Goal: Task Accomplishment & Management: Manage account settings

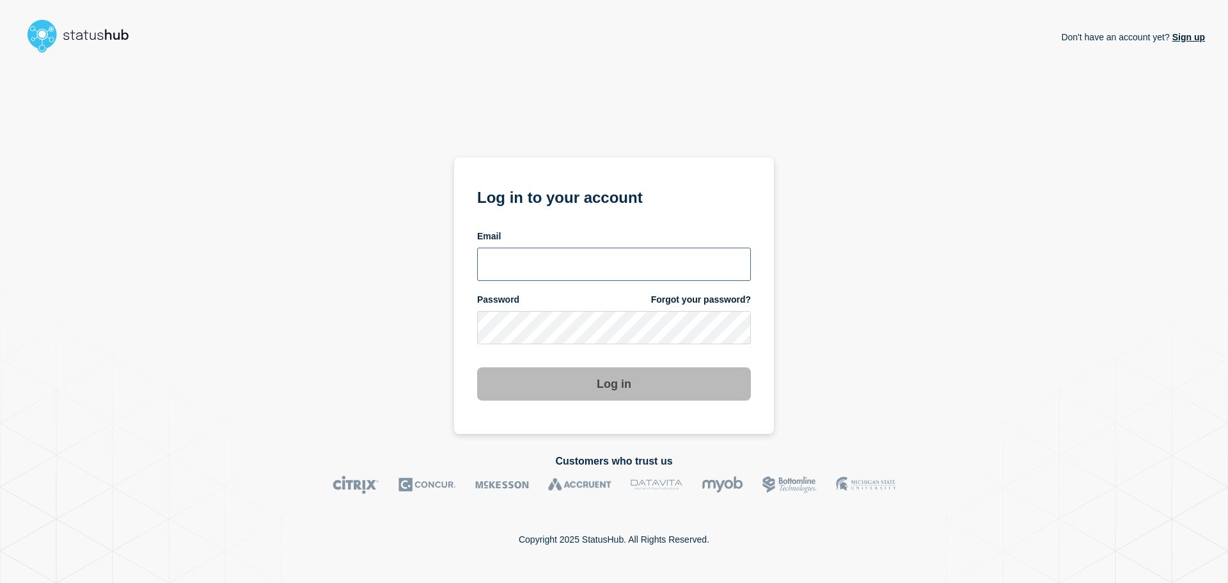
type input "[EMAIL_ADDRESS][DOMAIN_NAME]"
click at [576, 374] on button "Log in" at bounding box center [614, 383] width 274 height 33
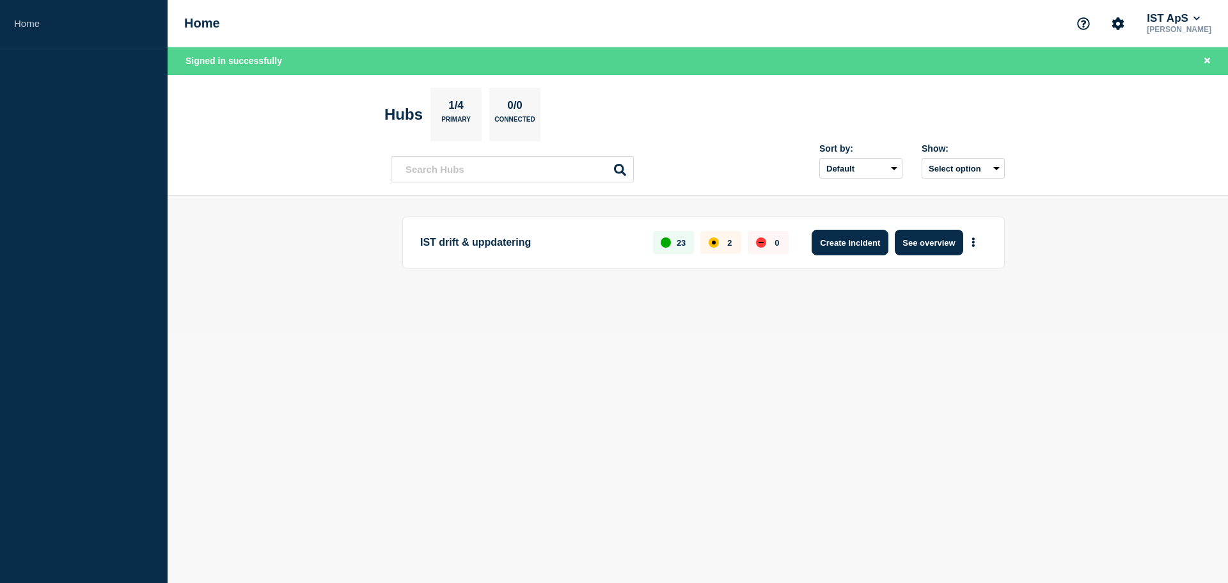
click at [861, 240] on button "Create incident" at bounding box center [850, 243] width 77 height 26
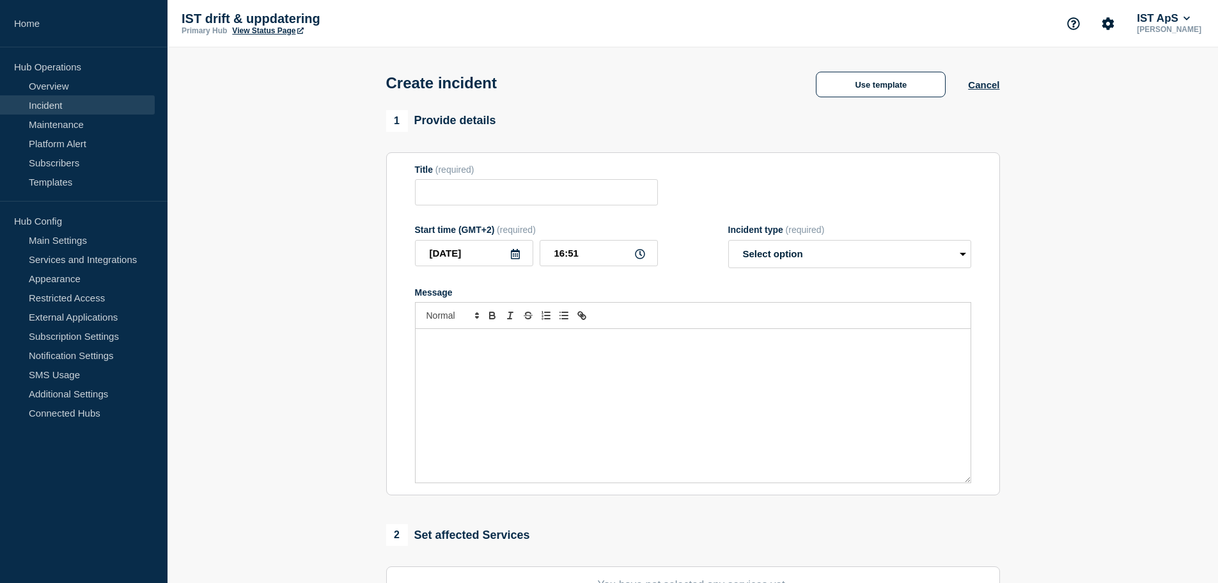
click at [492, 391] on div "Message" at bounding box center [693, 405] width 555 height 153
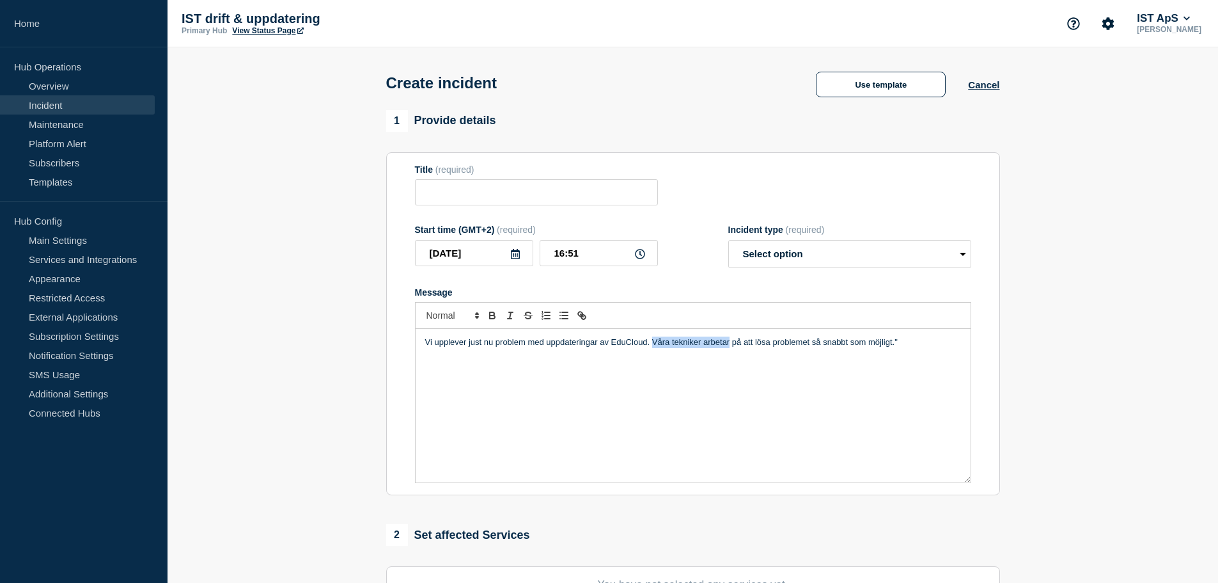
drag, startPoint x: 729, startPoint y: 344, endPoint x: 652, endPoint y: 347, distance: 76.8
click at [652, 347] on p "Vi upplever just nu problem med uppdateringar av EduCloud. Våra tekniker arbeta…" at bounding box center [693, 342] width 536 height 12
click at [938, 342] on p "Vi upplever just nu problem med uppdateringar av EduCloud. Felsökning pågår och…" at bounding box center [693, 342] width 536 height 12
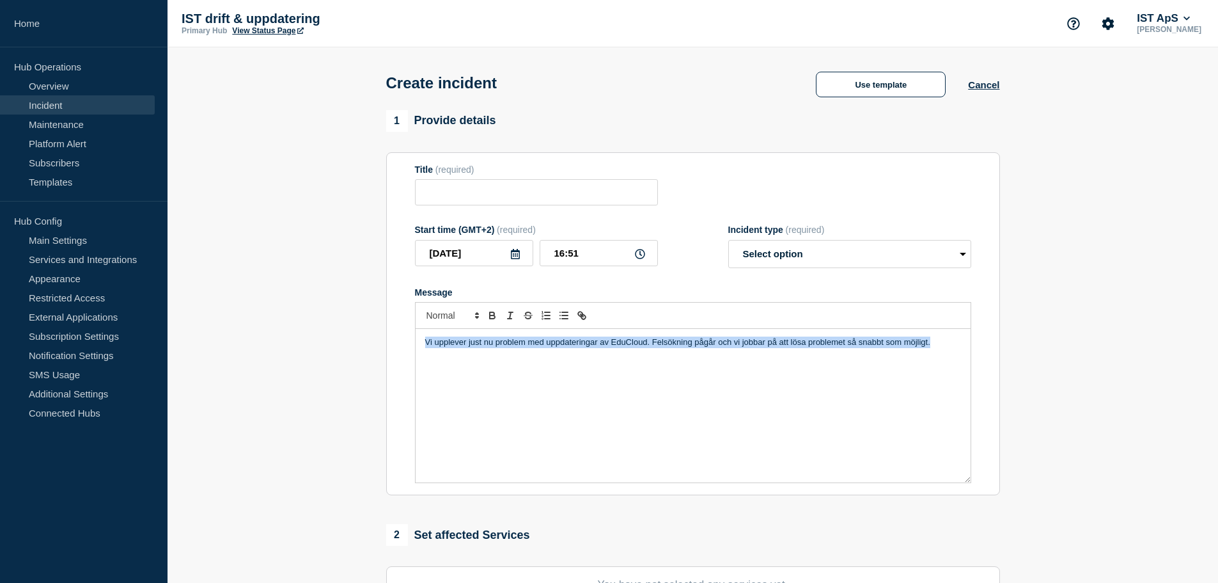
drag, startPoint x: 953, startPoint y: 347, endPoint x: 352, endPoint y: 340, distance: 601.2
click at [352, 340] on section "1 Provide details Title (required) Start time (GMT+2) (required) [DATE] 16:51 I…" at bounding box center [693, 476] width 1051 height 732
copy p "Vi upplever just nu problem med uppdateringar av EduCloud. Felsökning pågår och…"
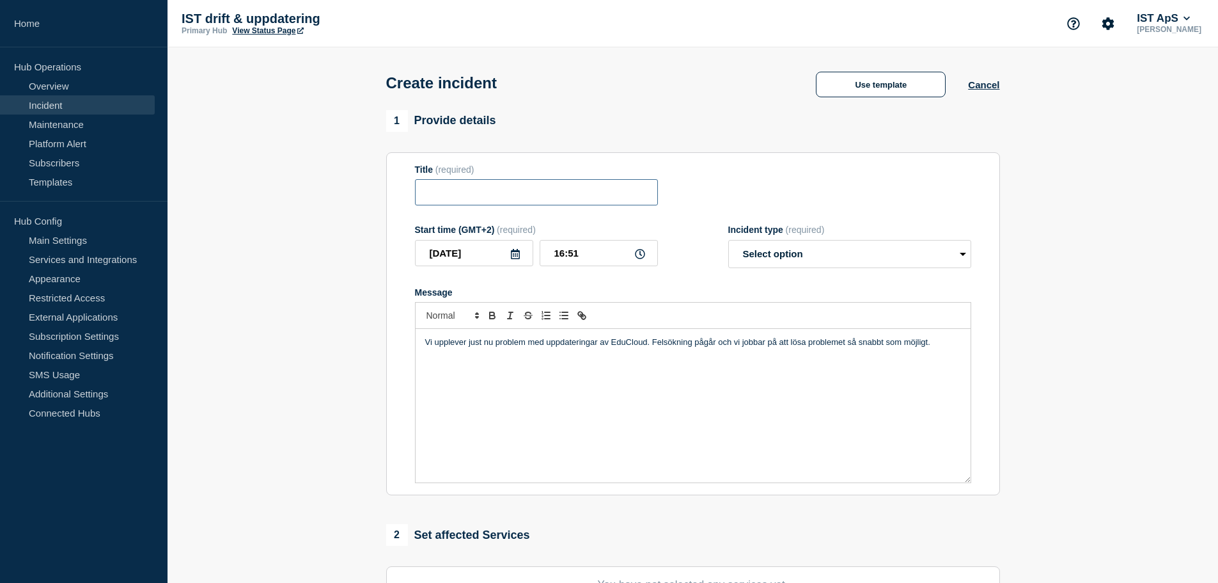
click at [530, 200] on input "Title" at bounding box center [536, 192] width 243 height 26
paste input "Problem med uppdateringar i EduCloud"
type input "Problem med uppdateringar i EduCloud"
paste input "Problem med uppdateringar i EduCloud"
type input "Problem med uppdateringar i EduCloud"
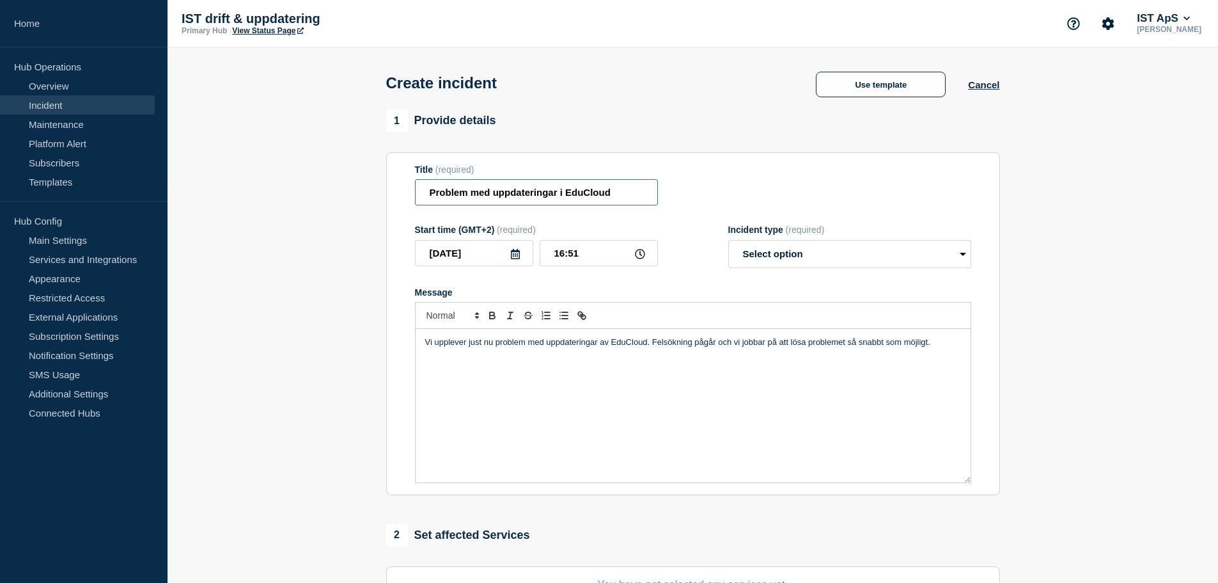
drag, startPoint x: 617, startPoint y: 200, endPoint x: 343, endPoint y: 199, distance: 273.1
click at [343, 199] on section "1 Provide details Title (required) Problem med uppdateringar i EduCloud Start t…" at bounding box center [693, 476] width 1051 height 732
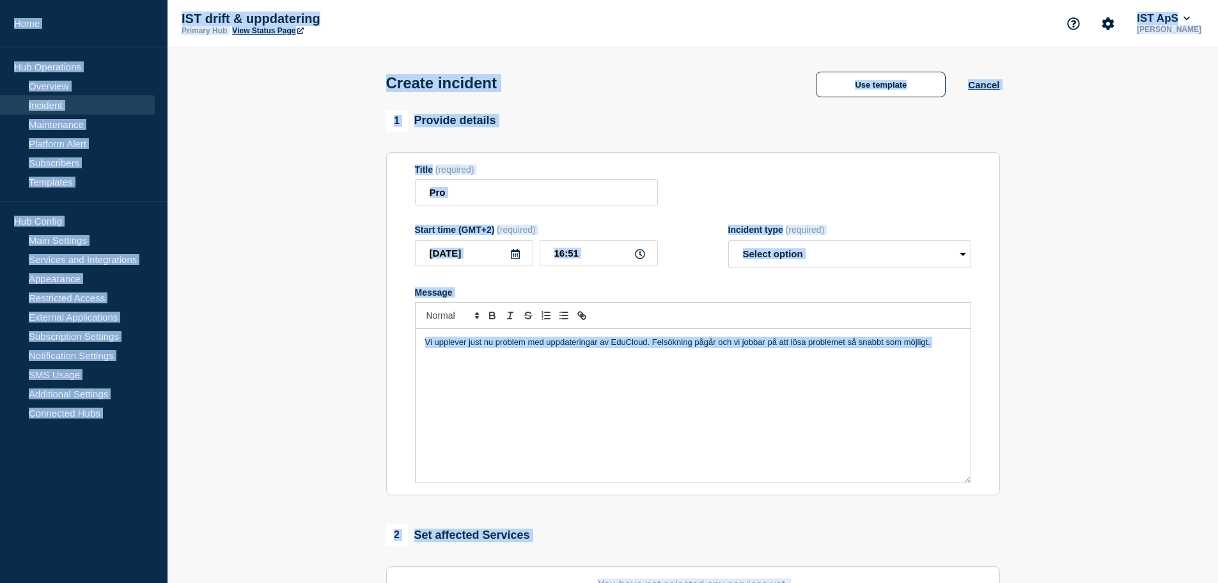
click at [343, 199] on section "1 Provide details Title (required) Pro Start time (GMT+2) (required) [DATE] 16:…" at bounding box center [693, 476] width 1051 height 732
click at [463, 198] on input "Pro" at bounding box center [536, 192] width 243 height 26
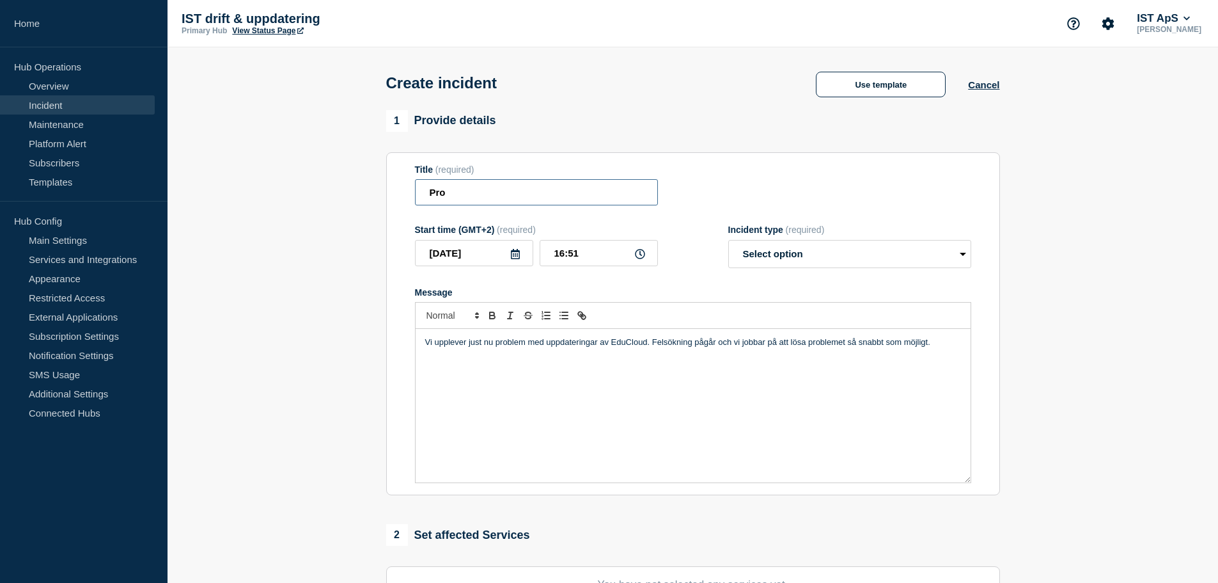
click at [463, 198] on input "Pro" at bounding box center [536, 192] width 243 height 26
paste input "blem med uppdateringar i EduCloud"
type input "Problem med uppdateringar i EduCloud"
click at [785, 263] on select "Select option Investigating Identified Monitoring" at bounding box center [849, 254] width 243 height 28
select select "investigating"
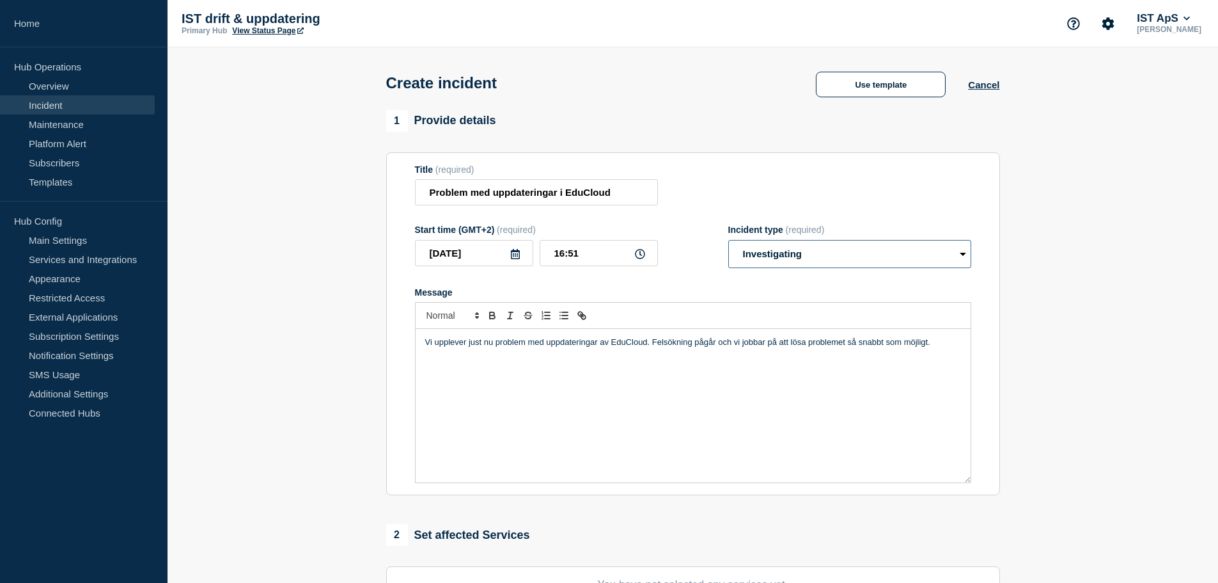
click at [728, 242] on select "Select option Investigating Identified Monitoring" at bounding box center [849, 254] width 243 height 28
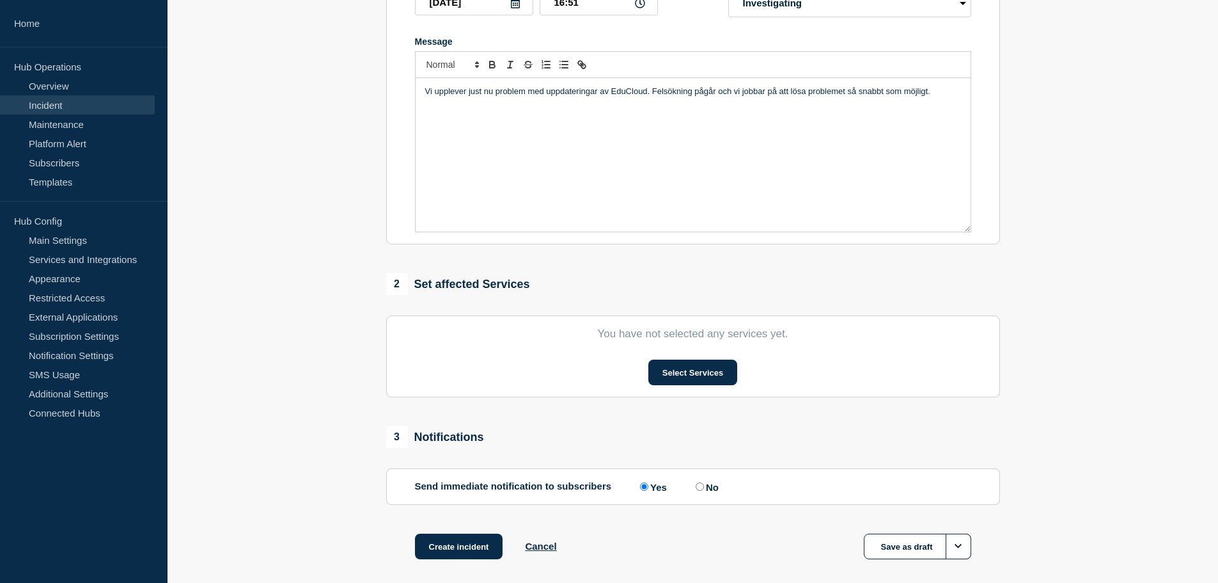
scroll to position [256, 0]
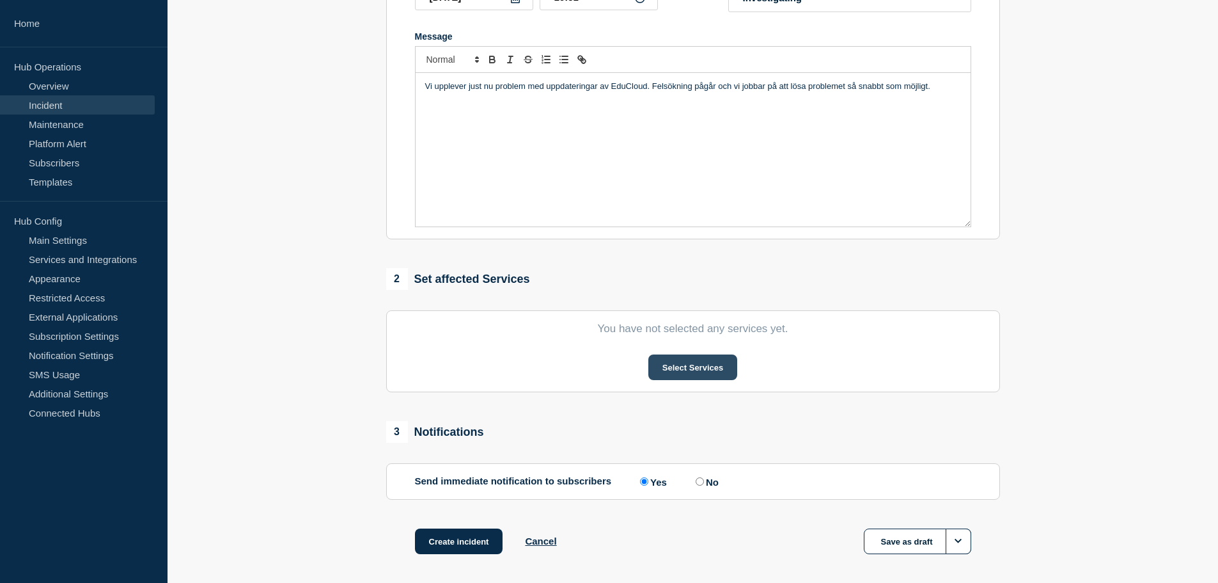
click at [694, 366] on button "Select Services" at bounding box center [693, 367] width 89 height 26
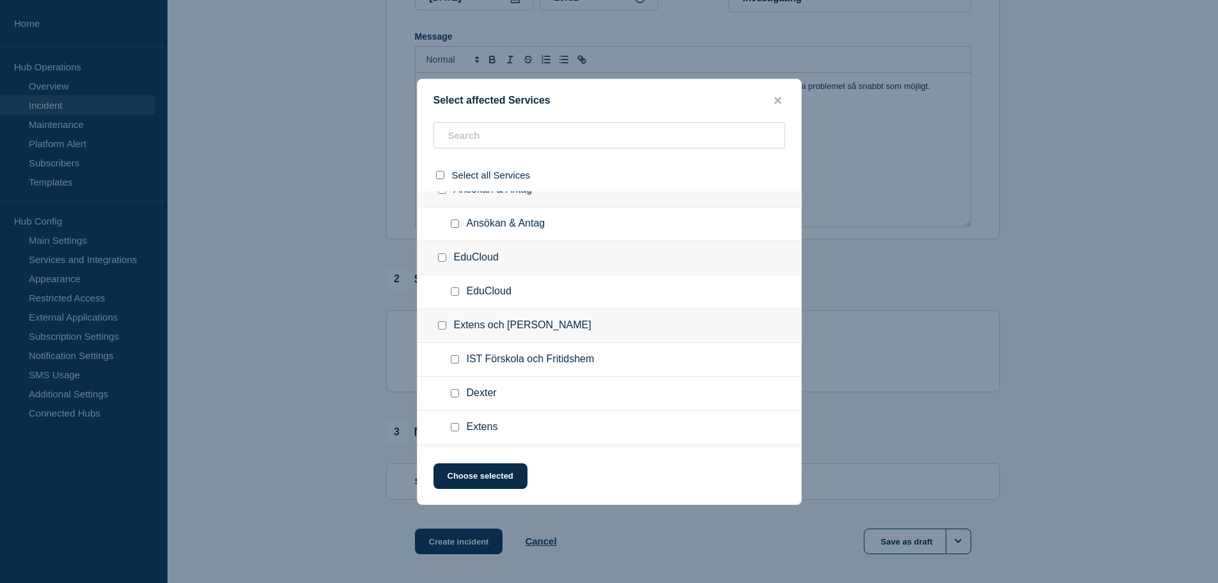
click at [456, 290] on input "EduCloud checkbox" at bounding box center [455, 291] width 8 height 8
checkbox input "true"
click at [485, 482] on button "Choose selected" at bounding box center [481, 476] width 94 height 26
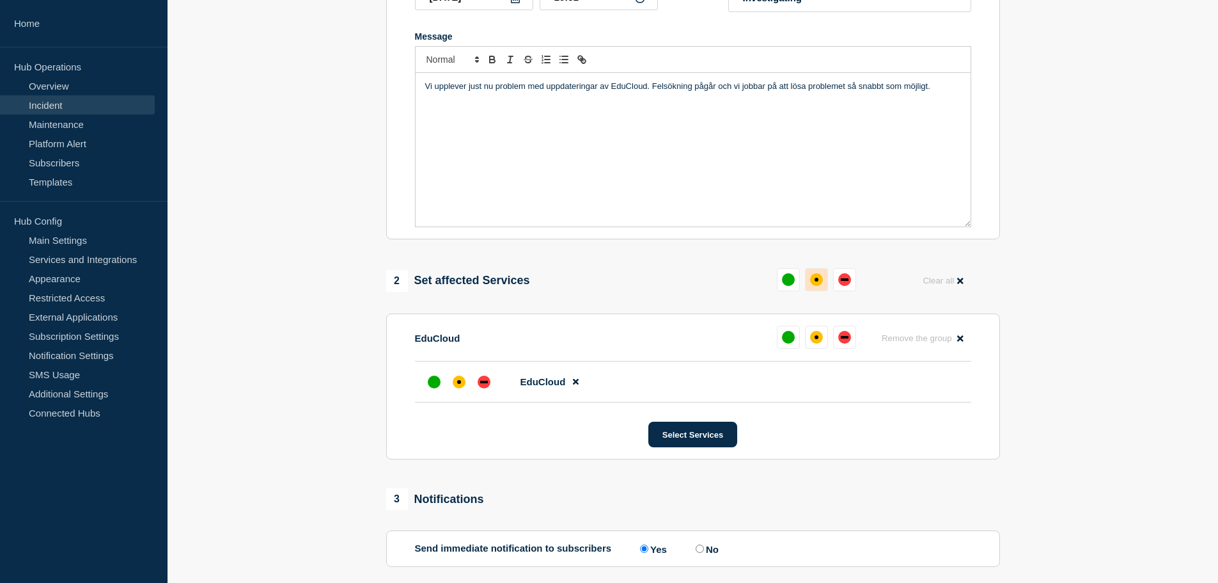
click at [827, 283] on button at bounding box center [816, 279] width 23 height 23
click at [485, 381] on div "down" at bounding box center [484, 381] width 13 height 13
click at [673, 440] on button "Select Services" at bounding box center [693, 434] width 89 height 26
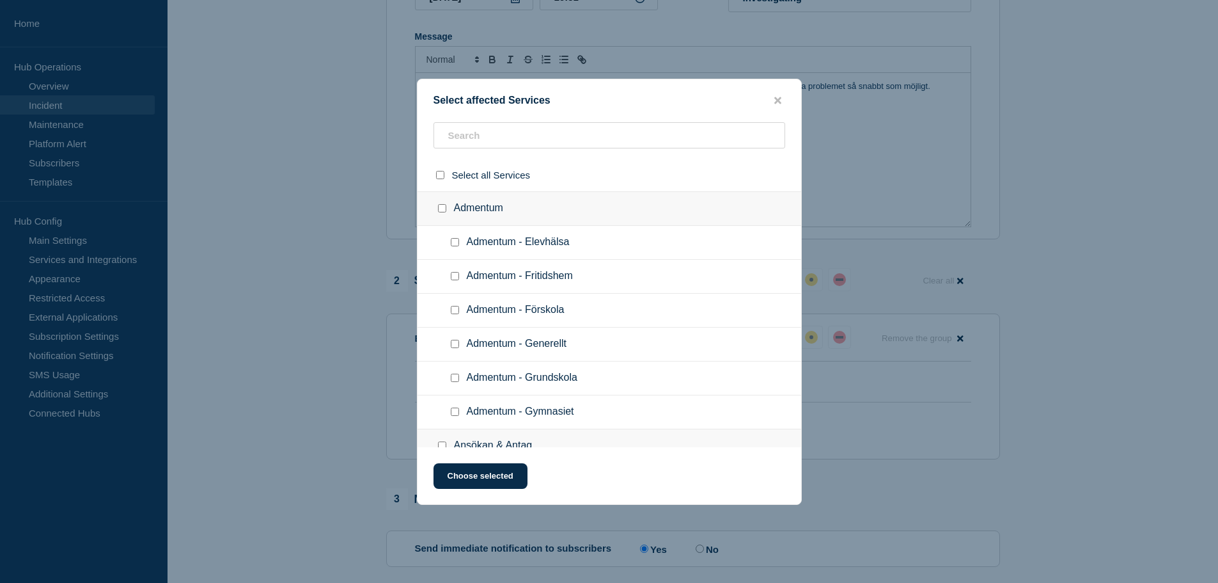
click at [782, 96] on button "close button" at bounding box center [778, 101] width 15 height 12
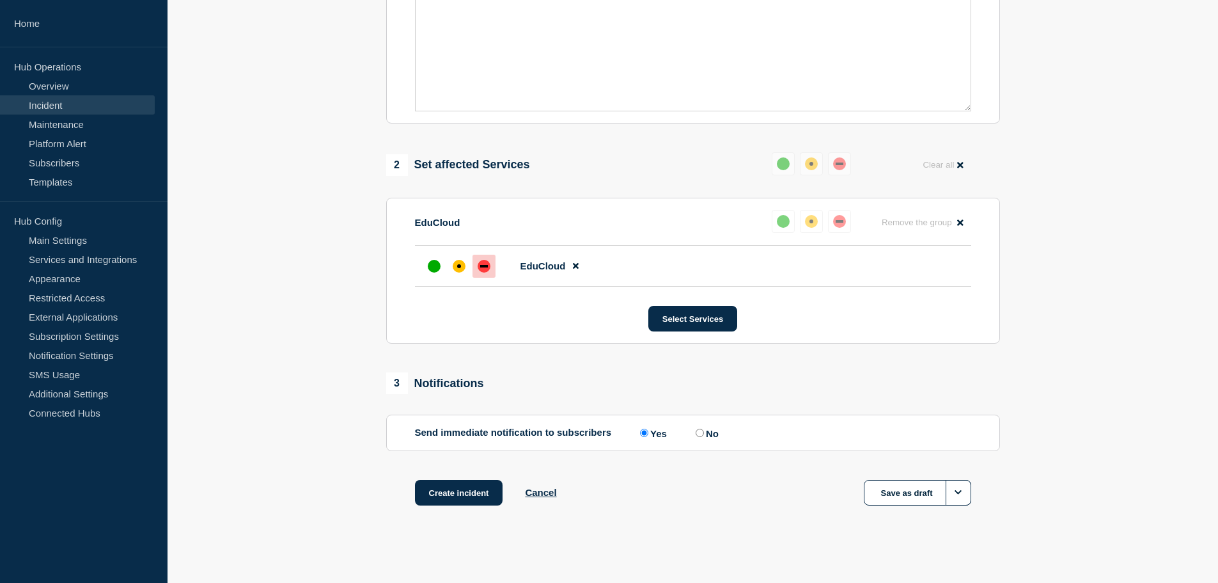
scroll to position [381, 0]
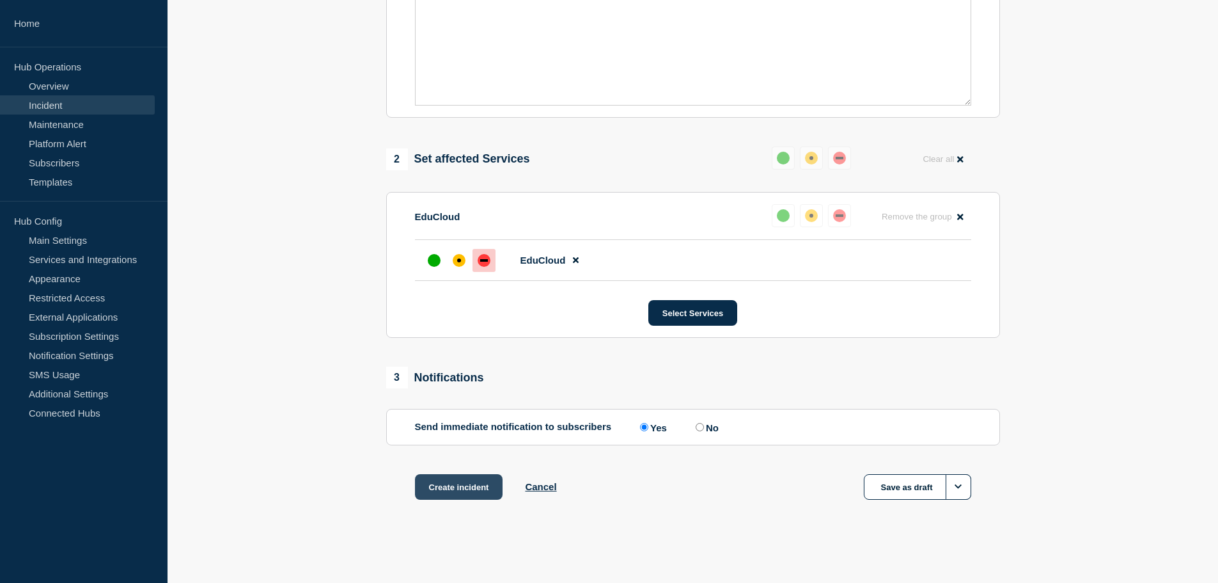
click at [473, 496] on button "Create incident" at bounding box center [459, 487] width 88 height 26
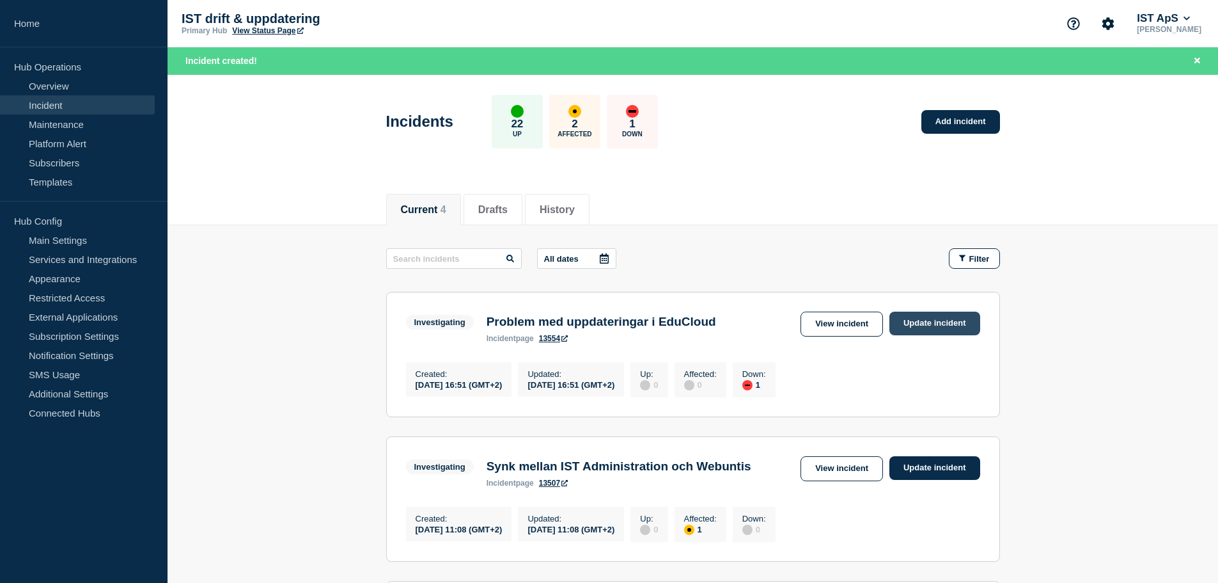
click at [951, 323] on link "Update incident" at bounding box center [935, 323] width 91 height 24
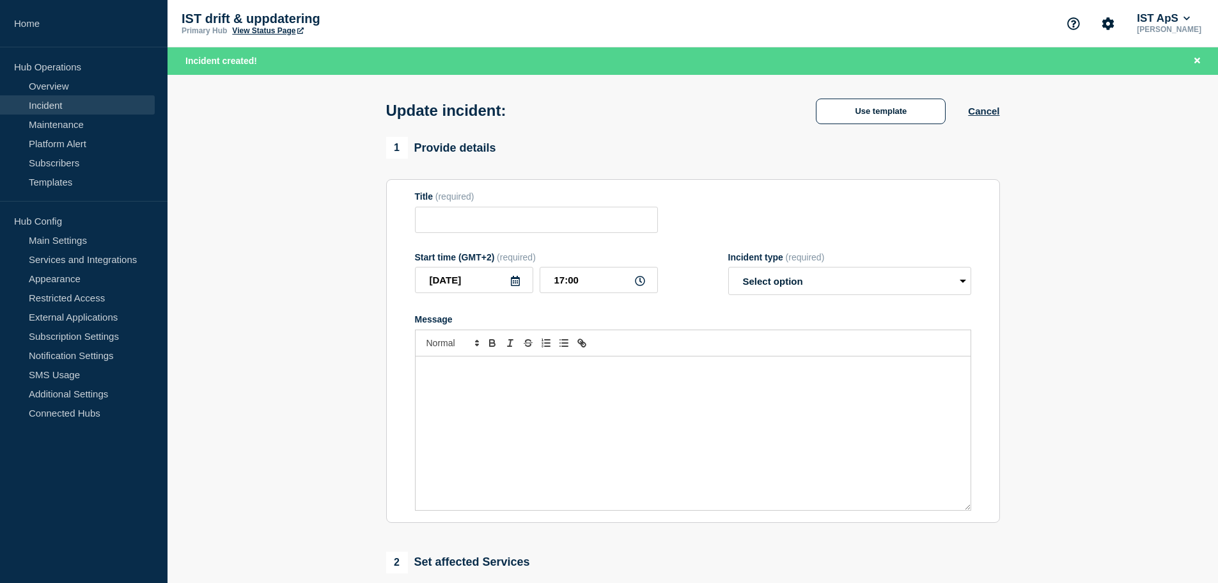
type input "Problem med uppdateringar i EduCloud"
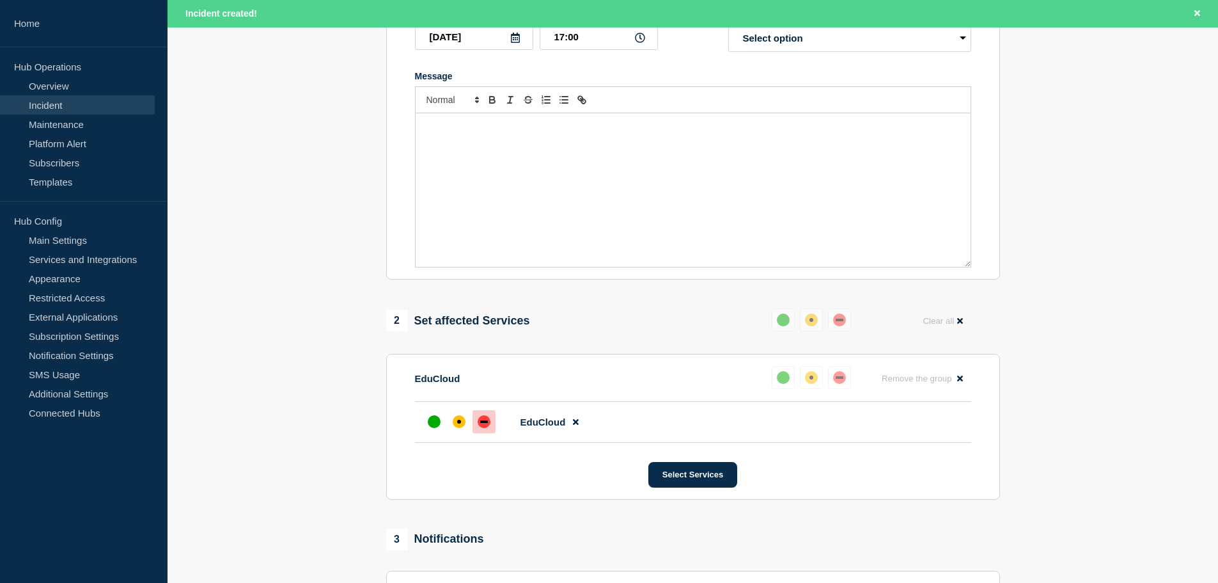
scroll to position [320, 0]
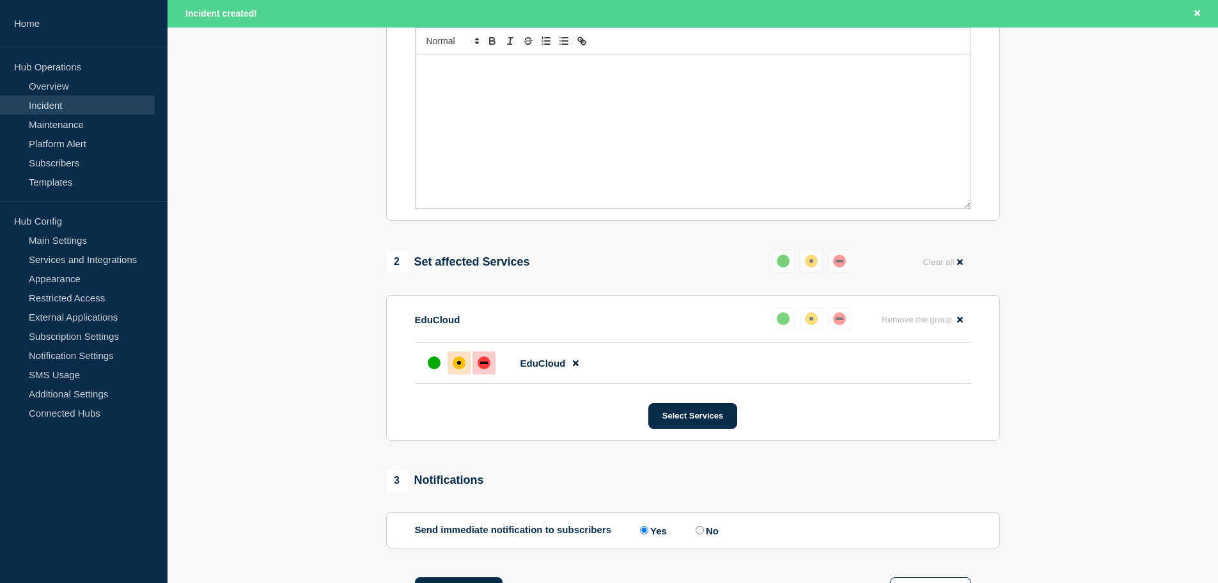
click at [452, 365] on div at bounding box center [459, 362] width 23 height 23
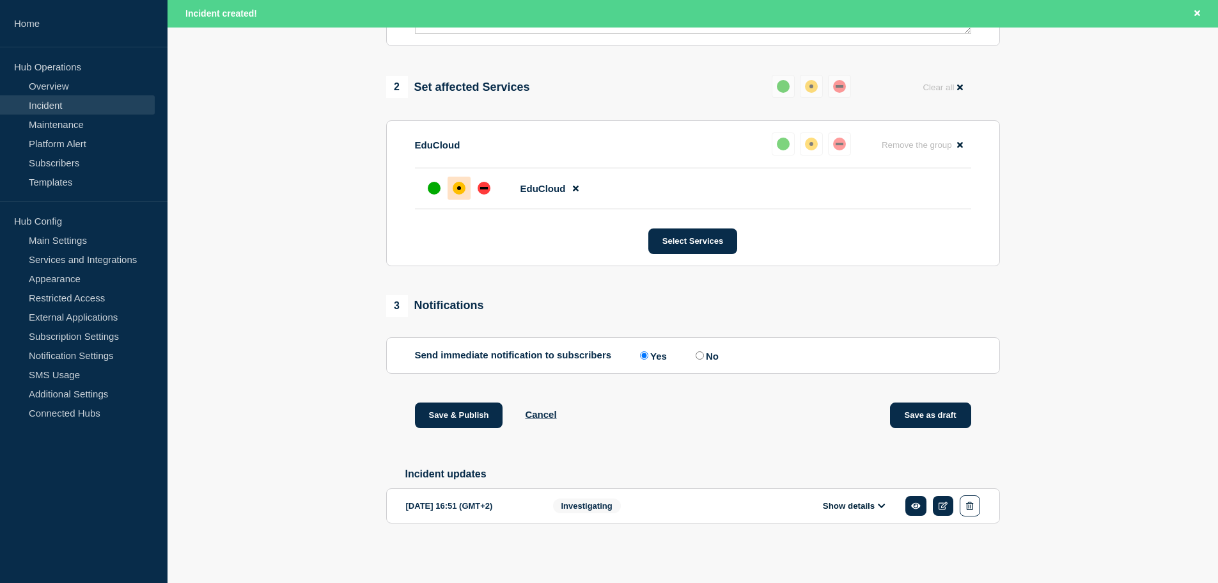
click at [950, 416] on button "Save as draft" at bounding box center [930, 415] width 81 height 26
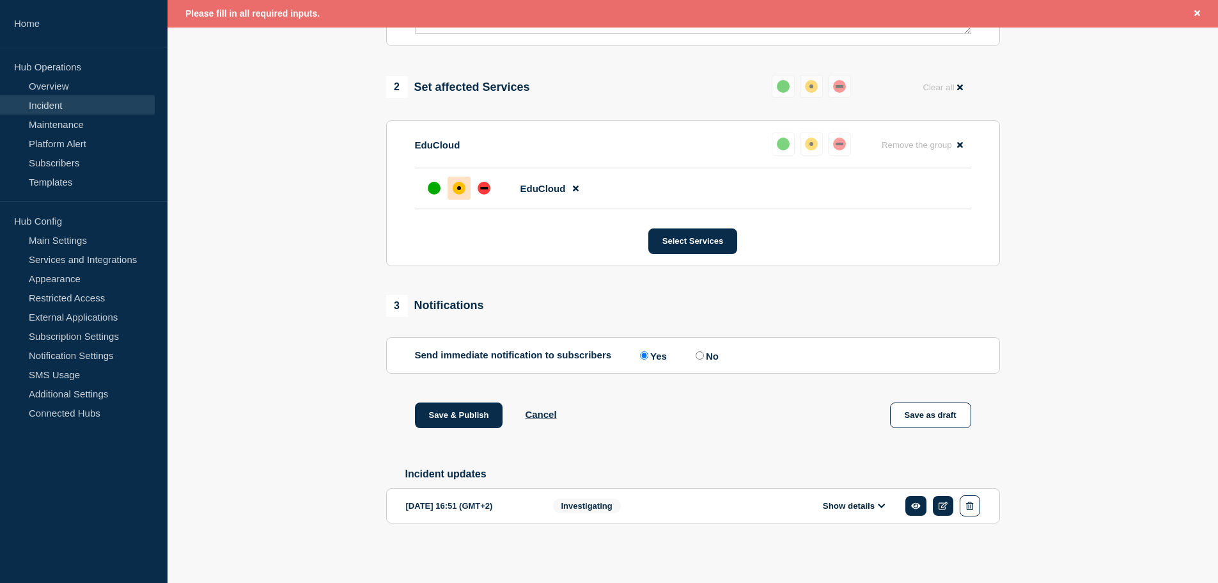
click at [886, 503] on button "Show details" at bounding box center [854, 505] width 70 height 11
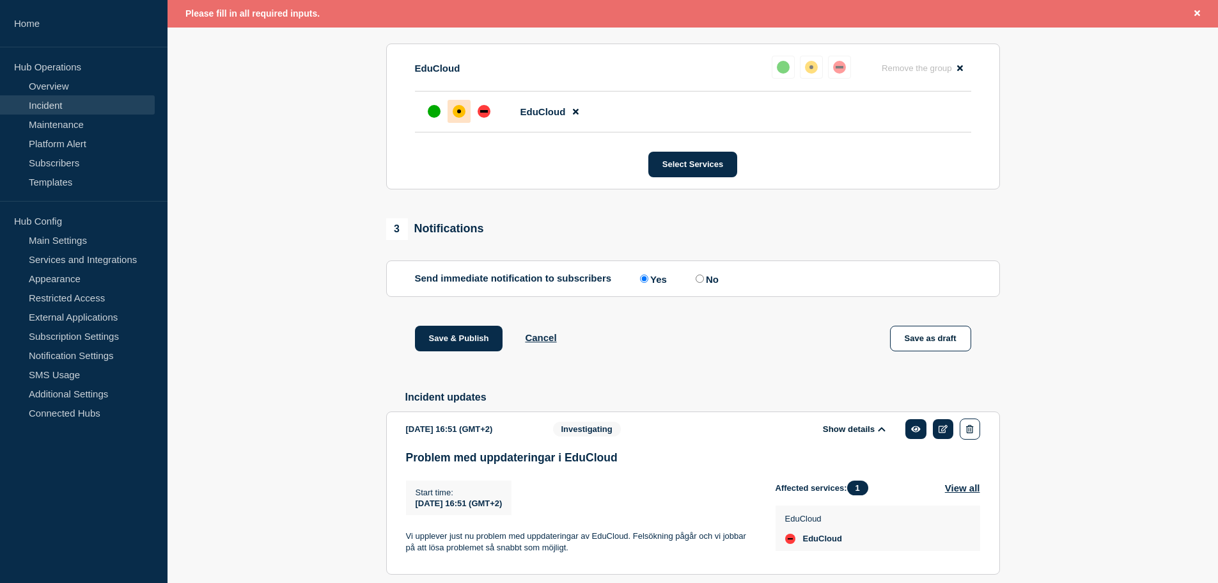
scroll to position [632, 0]
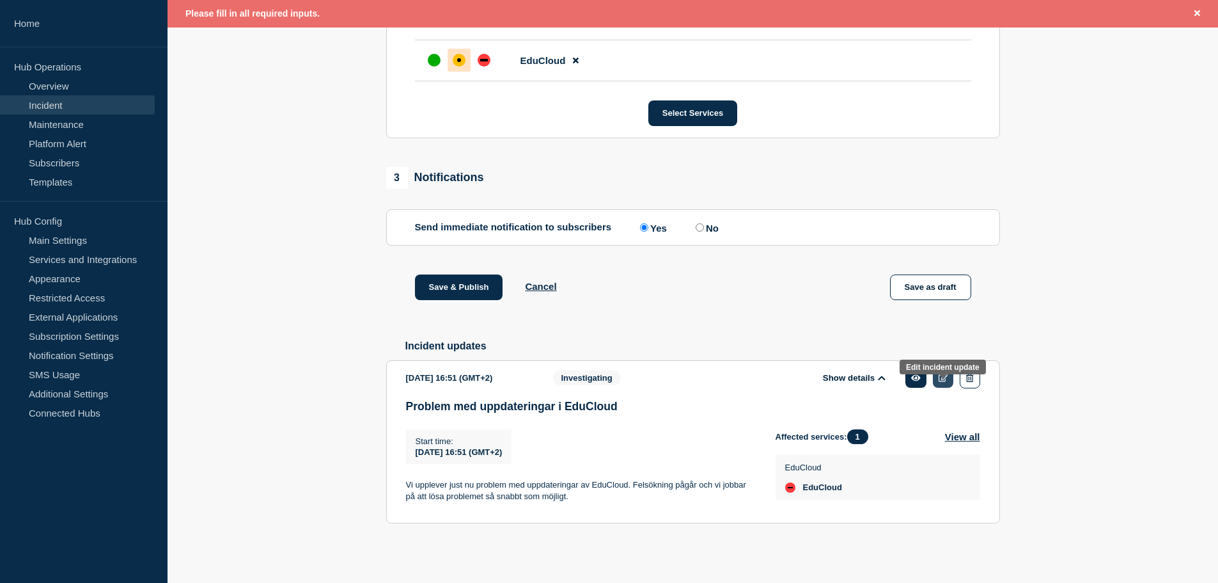
click at [944, 381] on icon at bounding box center [944, 378] width 10 height 8
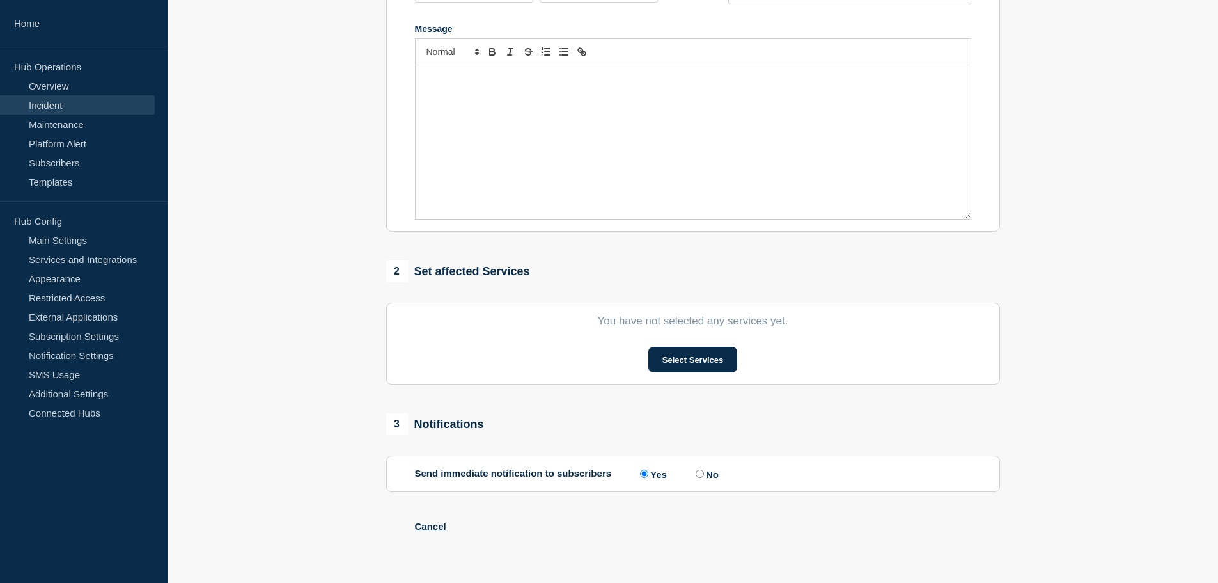
type input "Problem med uppdateringar i EduCloud"
type input "16:51"
select select "investigating"
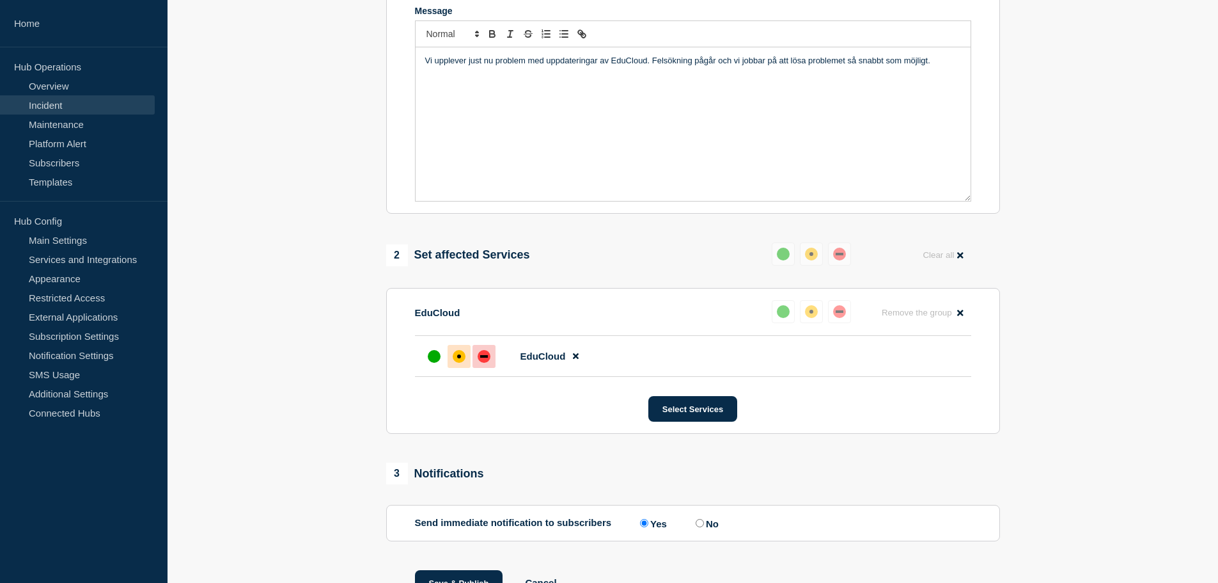
click at [459, 358] on div "affected" at bounding box center [459, 356] width 4 height 4
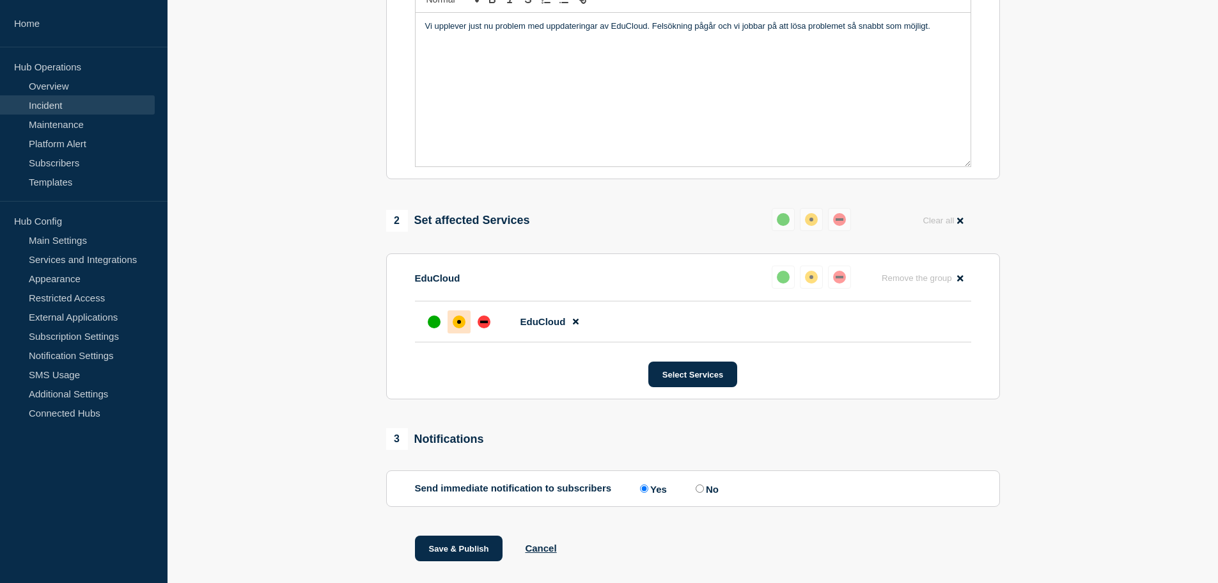
scroll to position [349, 0]
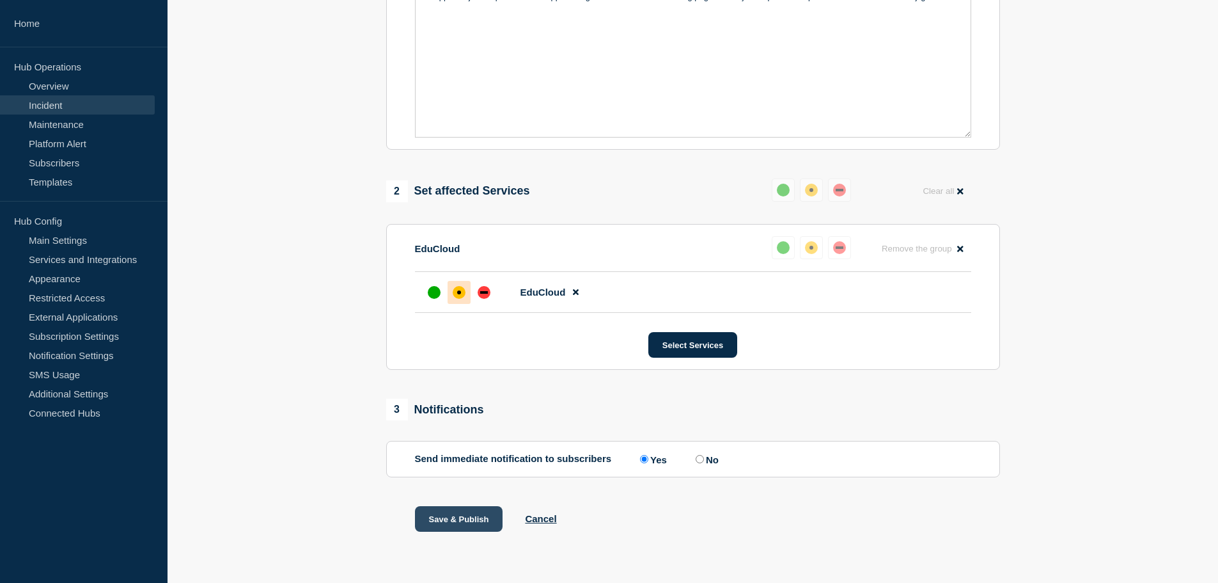
click at [491, 524] on button "Save & Publish" at bounding box center [459, 519] width 88 height 26
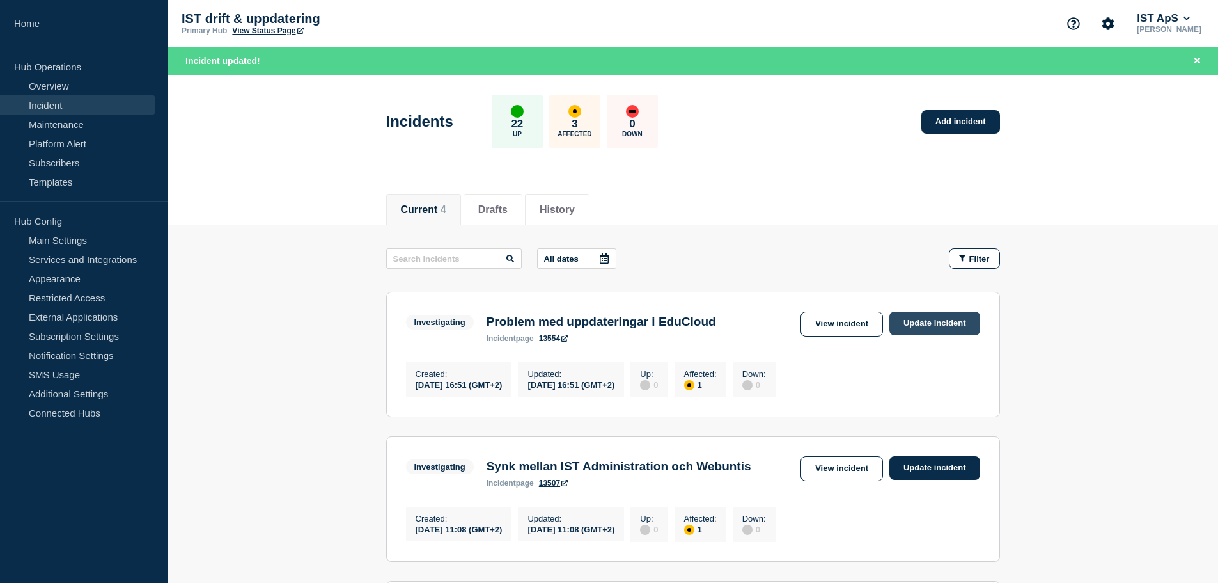
click at [938, 318] on link "Update incident" at bounding box center [935, 323] width 91 height 24
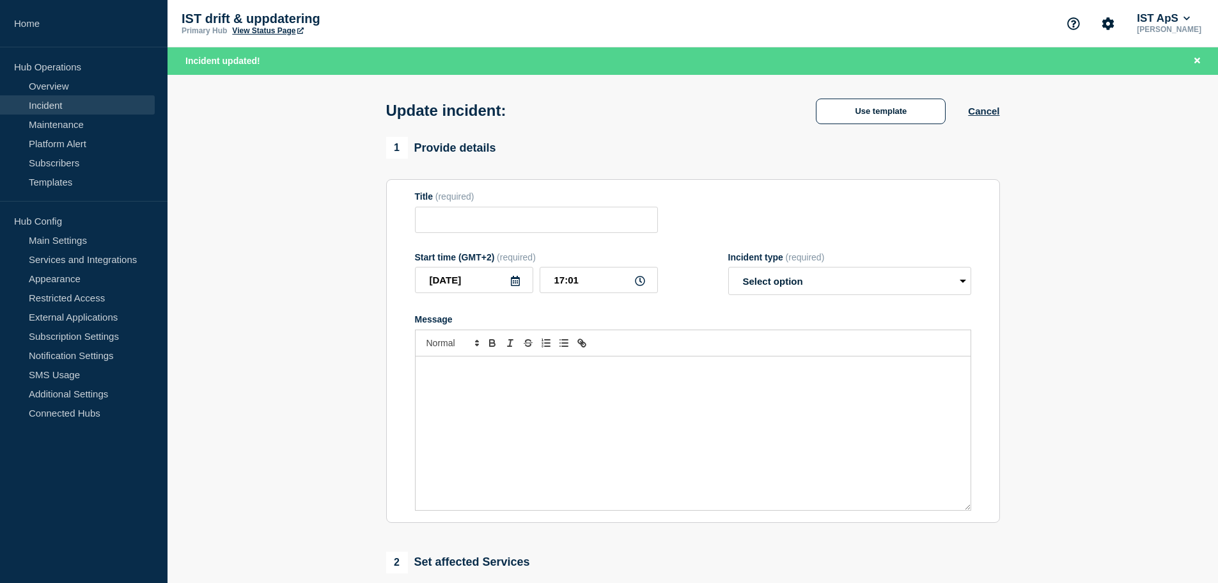
type input "Problem med uppdateringar i EduCloud"
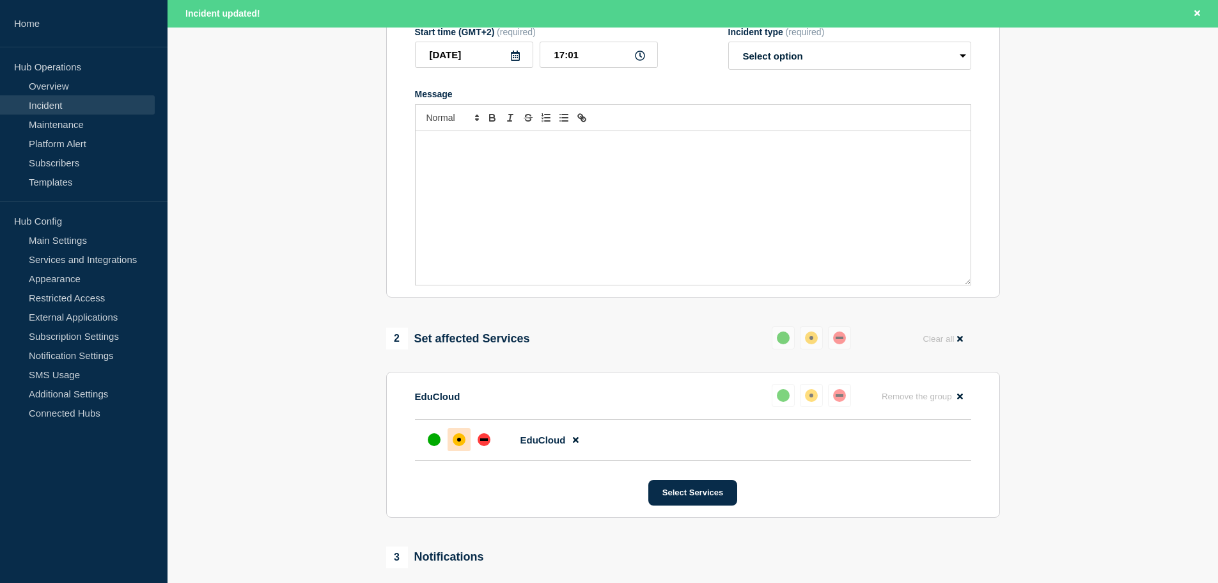
scroll to position [256, 0]
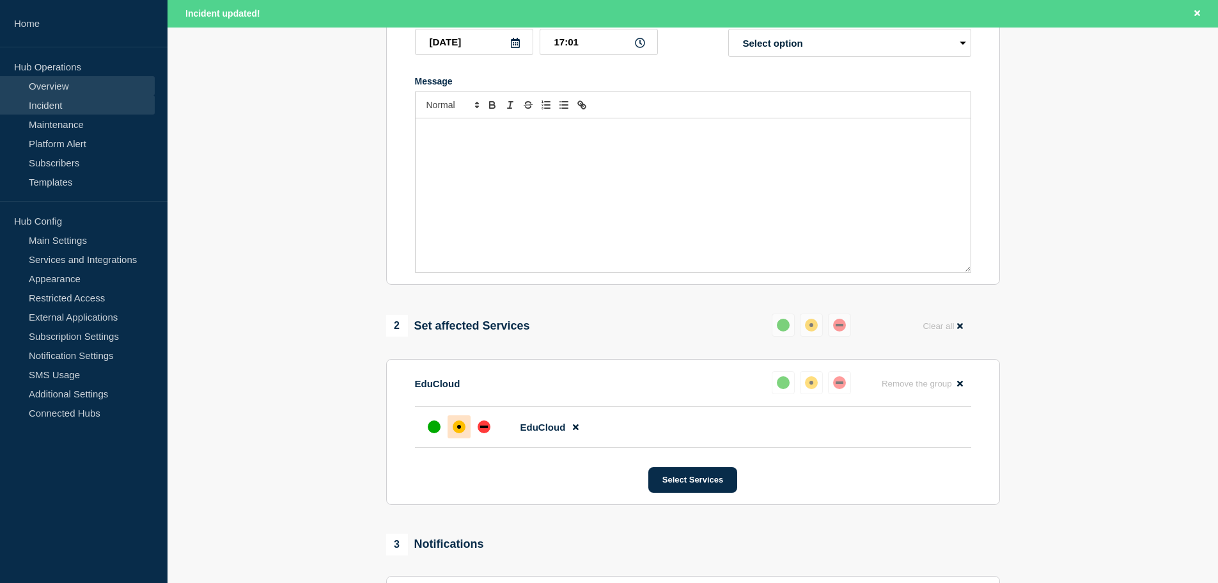
click at [75, 86] on link "Overview" at bounding box center [77, 85] width 155 height 19
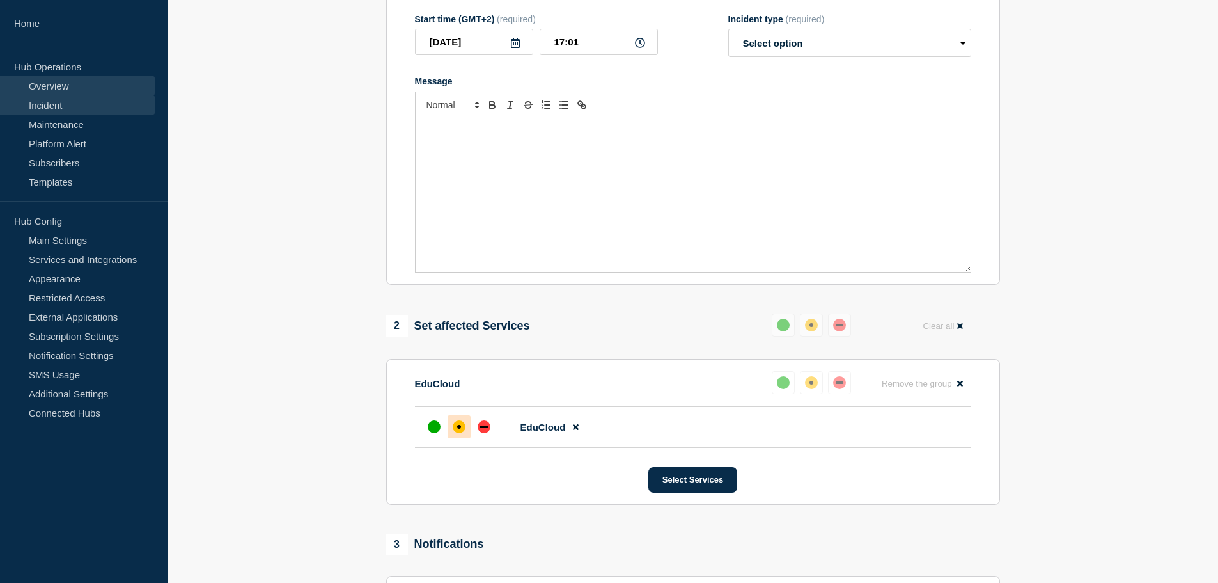
scroll to position [228, 0]
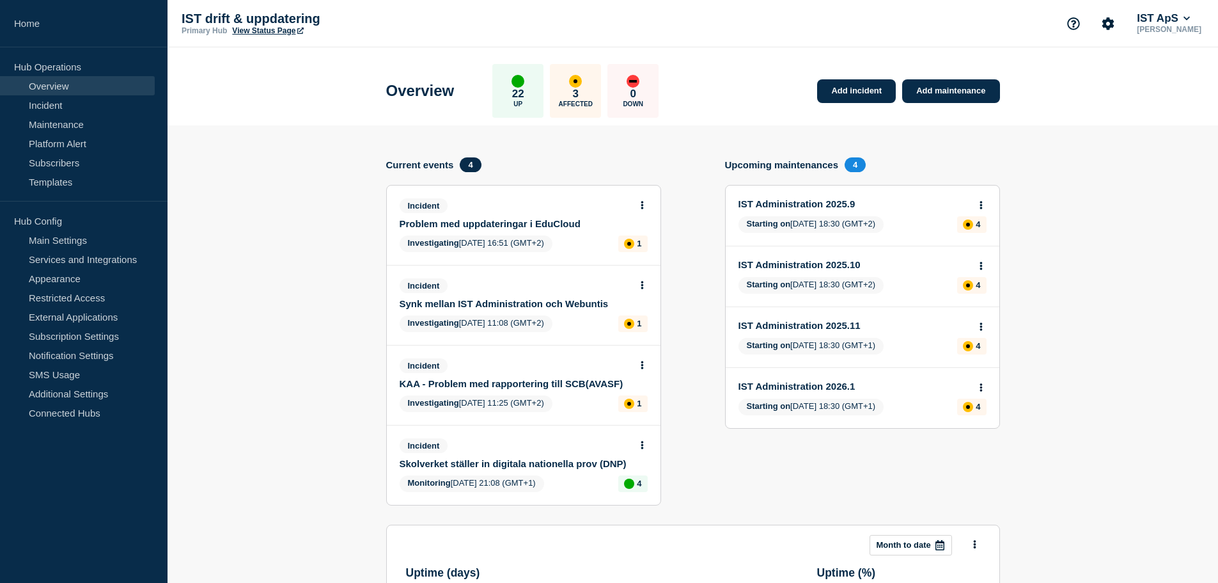
click at [507, 224] on link "Problem med uppdateringar i EduCloud" at bounding box center [515, 223] width 231 height 11
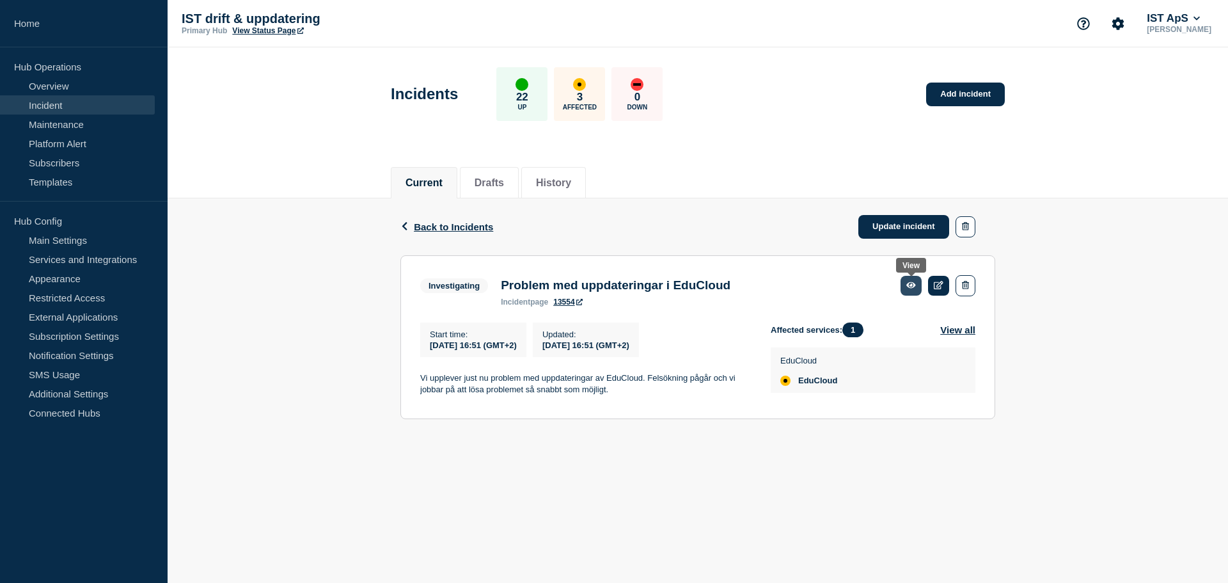
click at [909, 285] on icon at bounding box center [911, 285] width 10 height 6
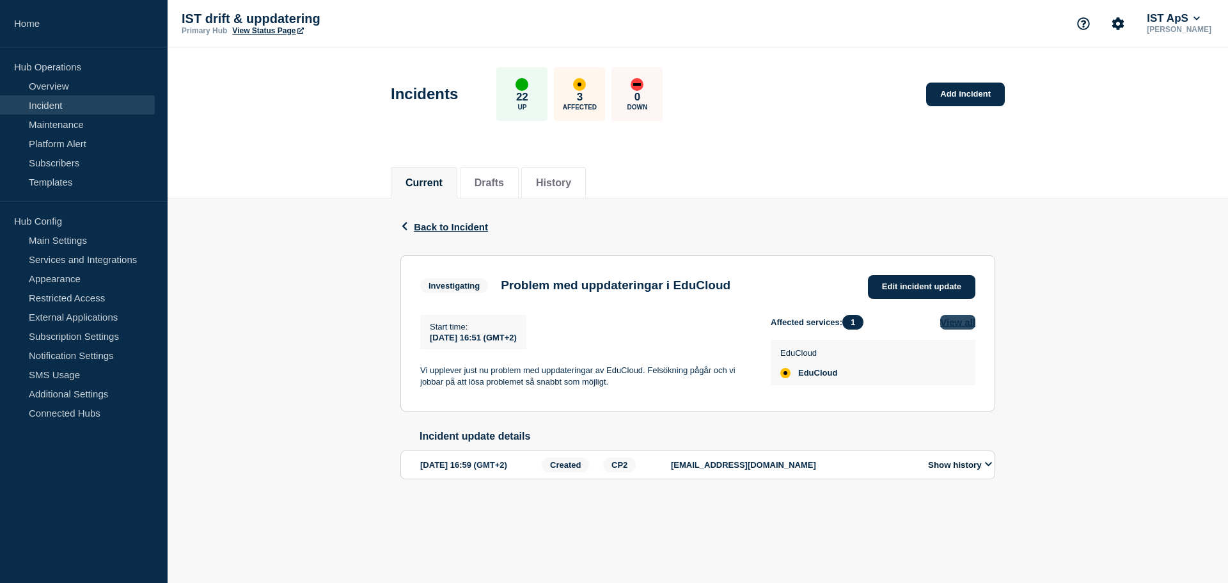
click at [964, 321] on button "View all" at bounding box center [957, 322] width 35 height 15
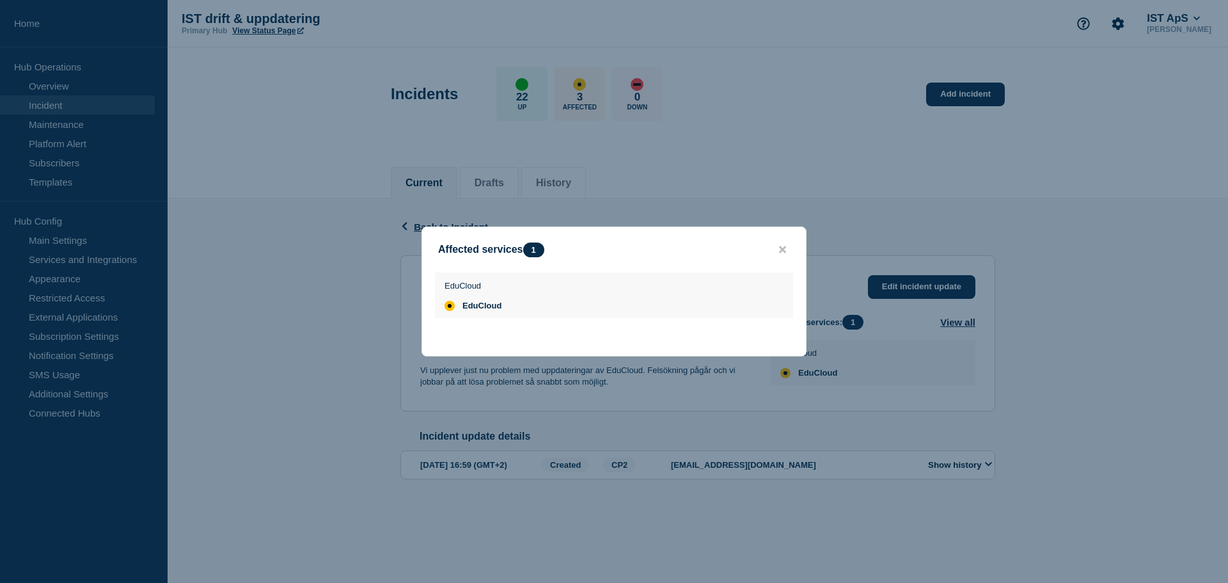
click at [778, 246] on button "close button" at bounding box center [782, 250] width 15 height 12
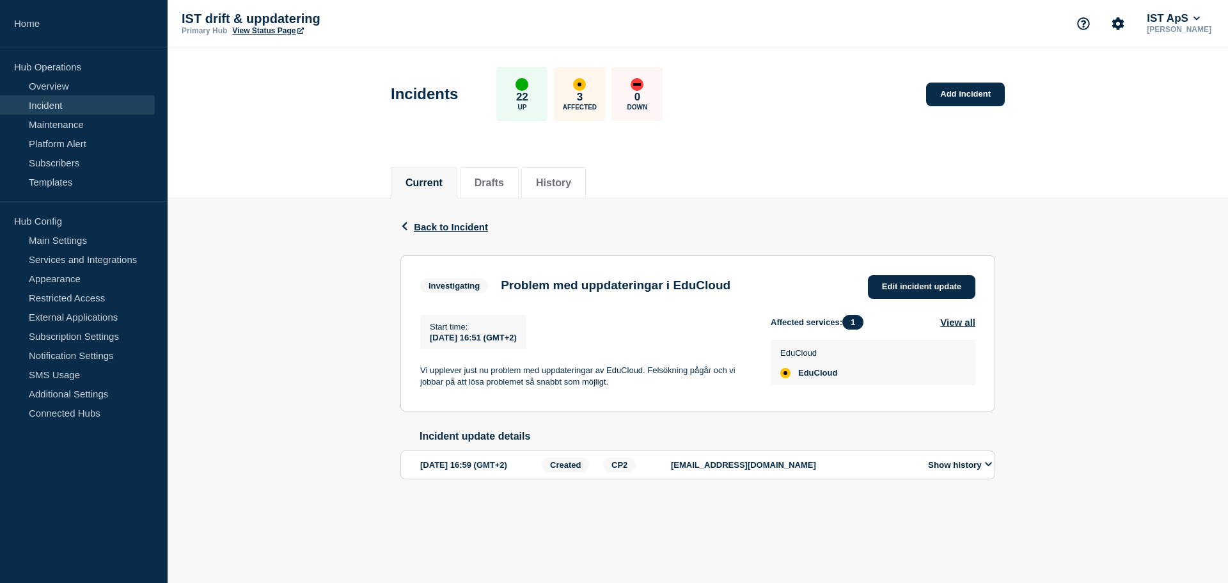
click at [970, 470] on button "Show history" at bounding box center [960, 464] width 72 height 11
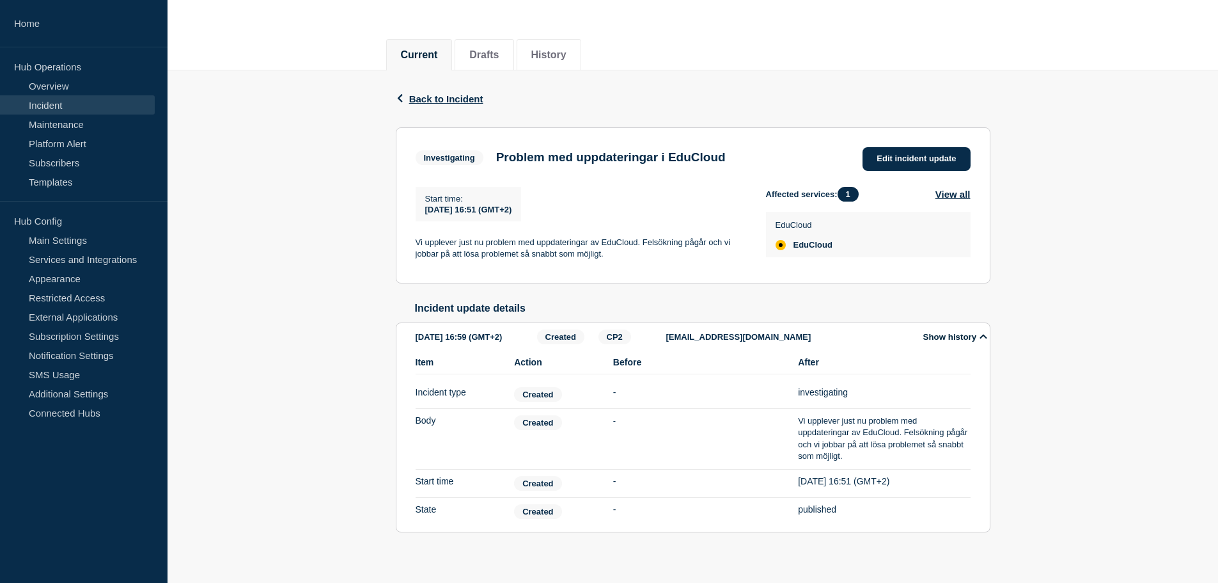
scroll to position [150, 0]
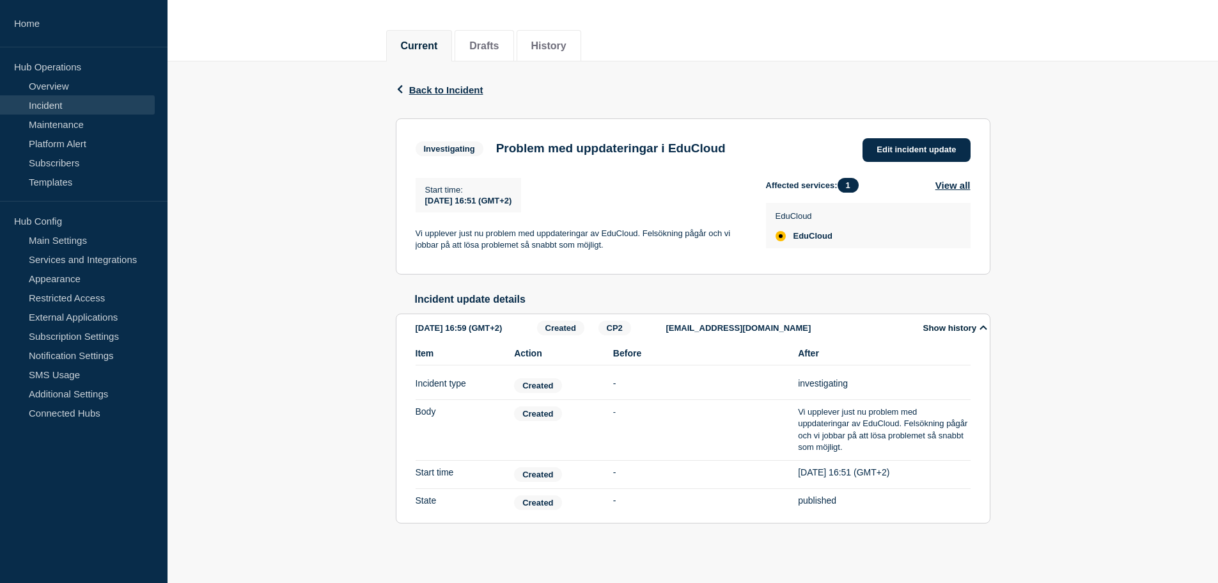
click at [980, 322] on button "Show history" at bounding box center [956, 327] width 72 height 11
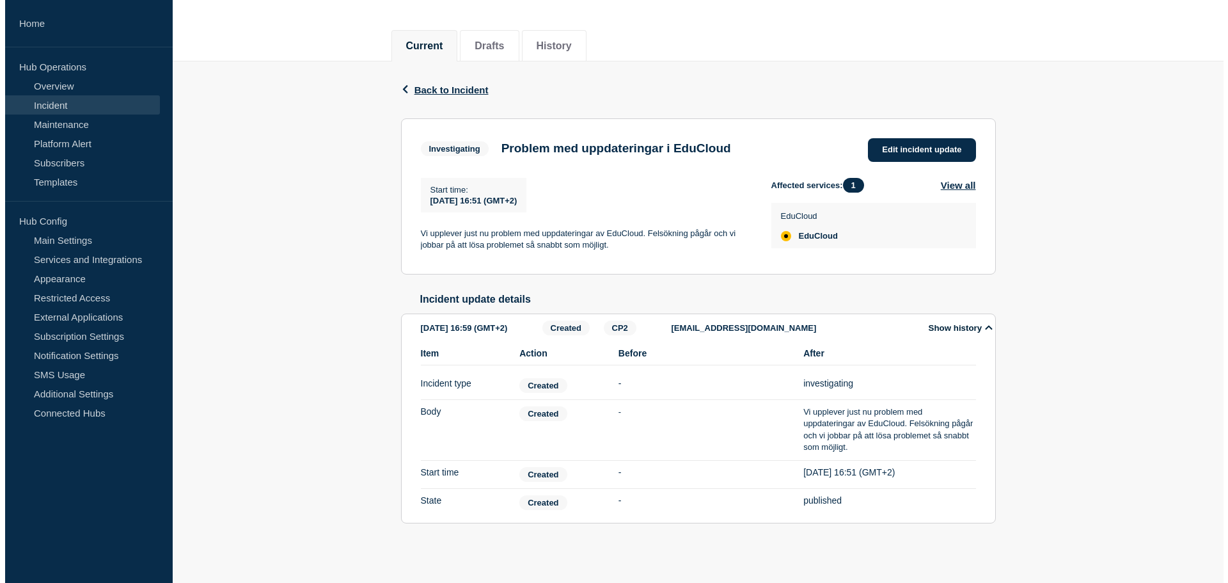
scroll to position [0, 0]
